Goal: Transaction & Acquisition: Purchase product/service

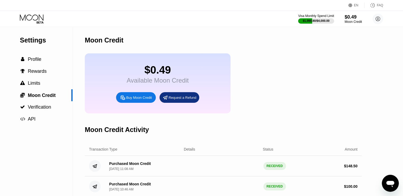
click at [136, 99] on div "Buy Moon Credit" at bounding box center [139, 97] width 26 height 5
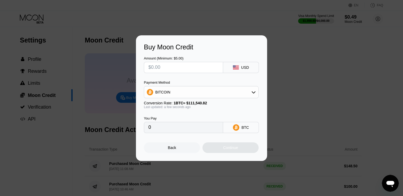
click at [177, 94] on div "BITCOIN" at bounding box center [201, 92] width 114 height 11
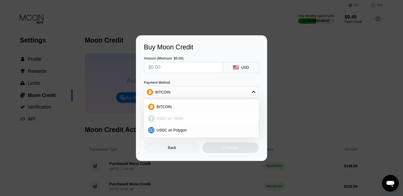
click at [170, 119] on span "USDT on TRON" at bounding box center [170, 118] width 27 height 4
type input "0.00"
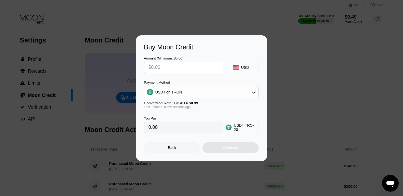
click at [169, 69] on input "text" at bounding box center [183, 67] width 70 height 11
type input "$1"
type input "1.01"
type input "$14"
type input "14.14"
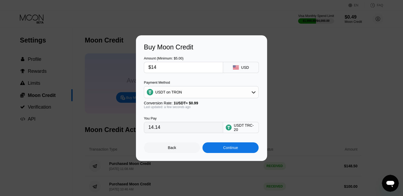
type input "$148"
type input "149.49"
type input "$148.5"
type input "150.00"
type input "$148.50"
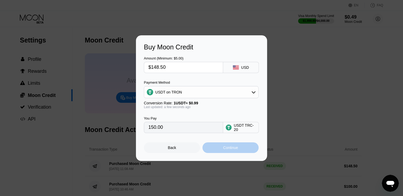
click at [219, 149] on div "Continue" at bounding box center [230, 147] width 56 height 11
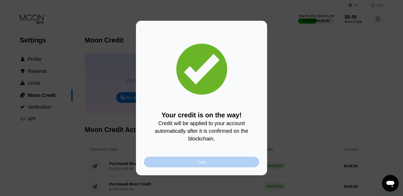
click at [202, 164] on div "Close" at bounding box center [202, 162] width 10 height 4
